Goal: Transaction & Acquisition: Purchase product/service

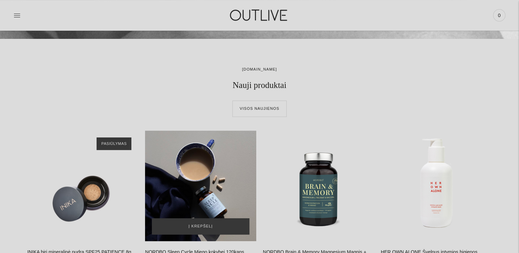
scroll to position [227, 0]
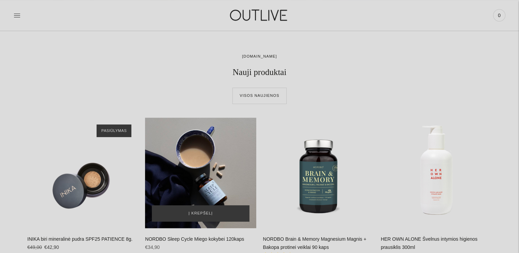
click at [235, 174] on div "NORDBO Sleep Cycle Miego kokybei 120kaps\a" at bounding box center [200, 173] width 111 height 111
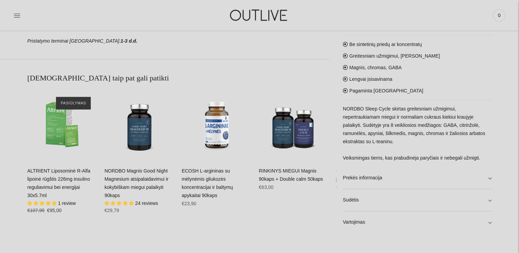
scroll to position [398, 0]
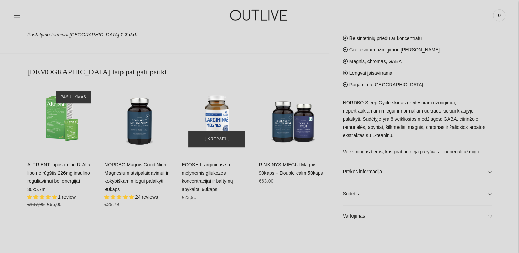
click at [209, 118] on img "ECOSH L-argininas su mėlynėmis gliukozės koncentracijai ir baltymų apykaitai 90…" at bounding box center [217, 119] width 70 height 70
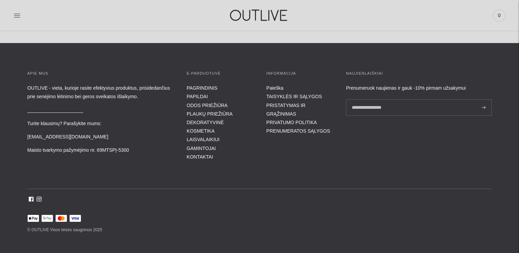
scroll to position [715, 0]
